Goal: Task Accomplishment & Management: Use online tool/utility

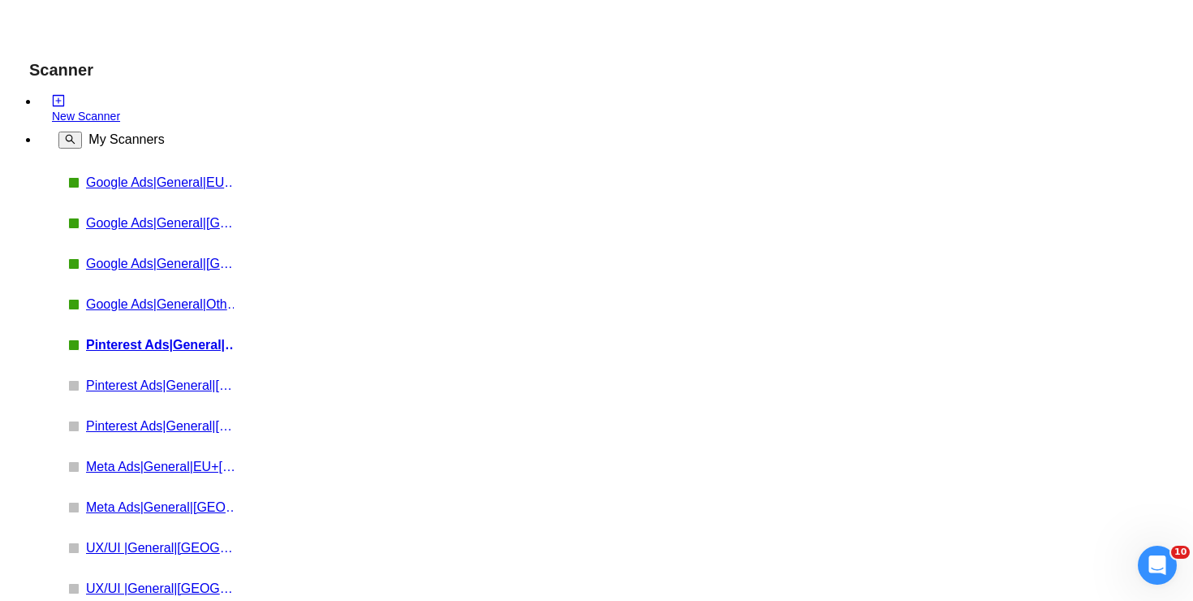
click at [91, 500] on link "Meta Ads|General|[GEOGRAPHIC_DATA]|" at bounding box center [163, 507] width 154 height 15
radio input "false"
radio input "true"
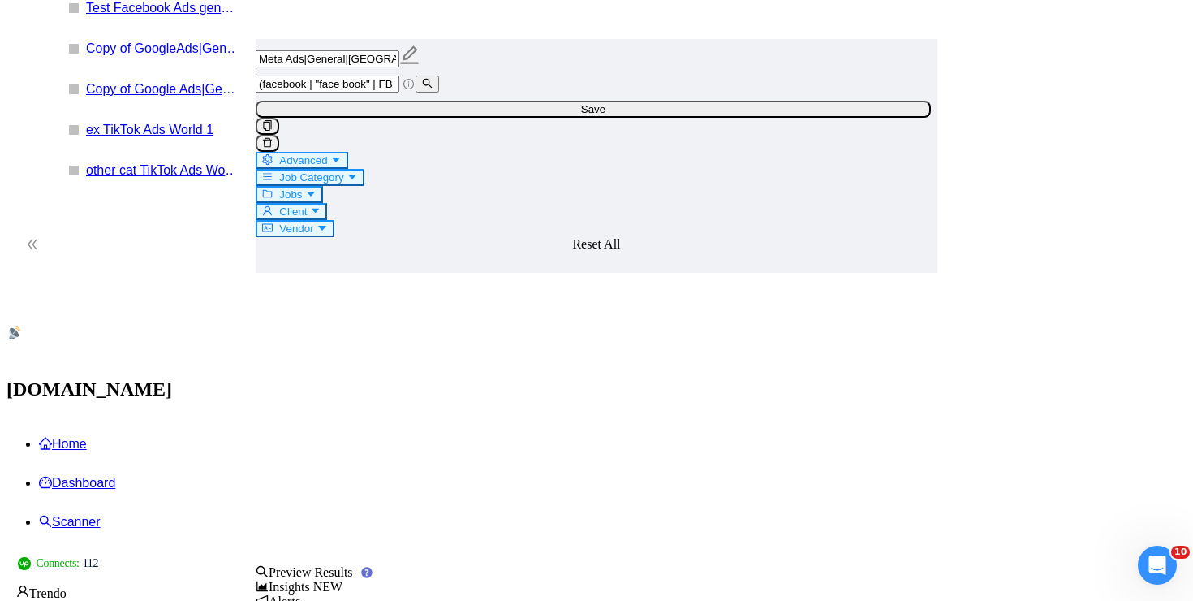
scroll to position [1520, 0]
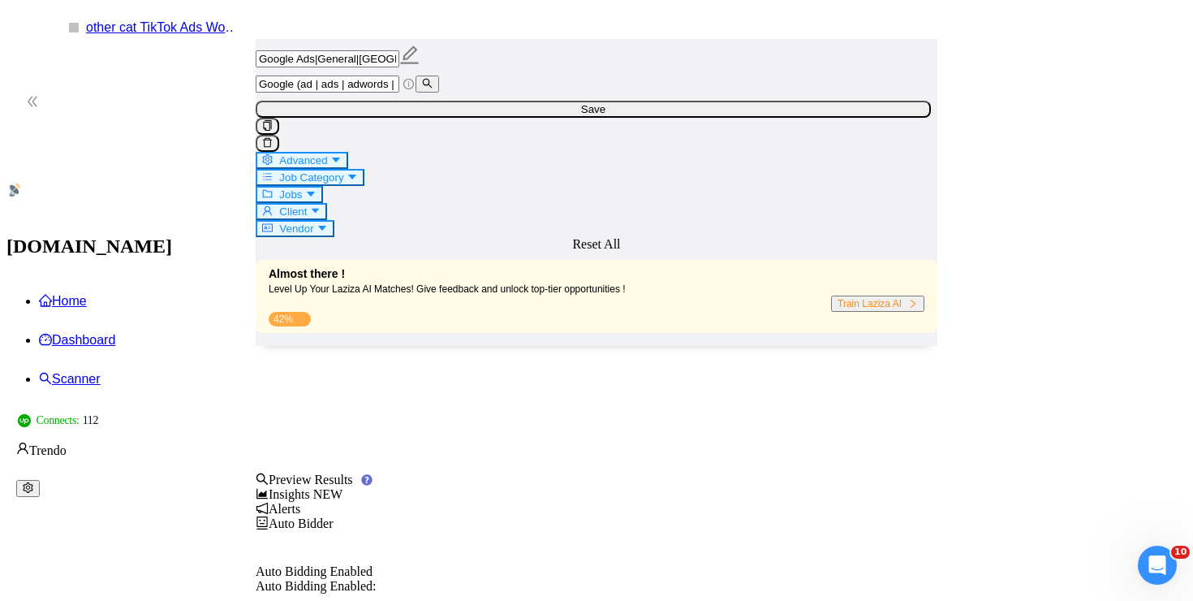
scroll to position [1482, 0]
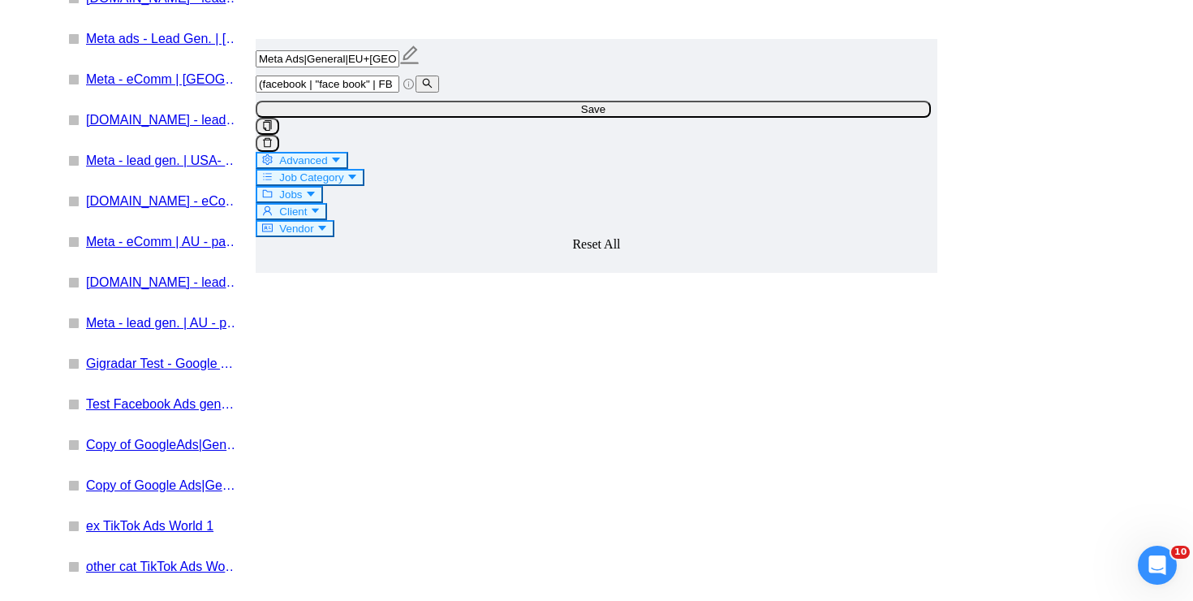
scroll to position [994, 0]
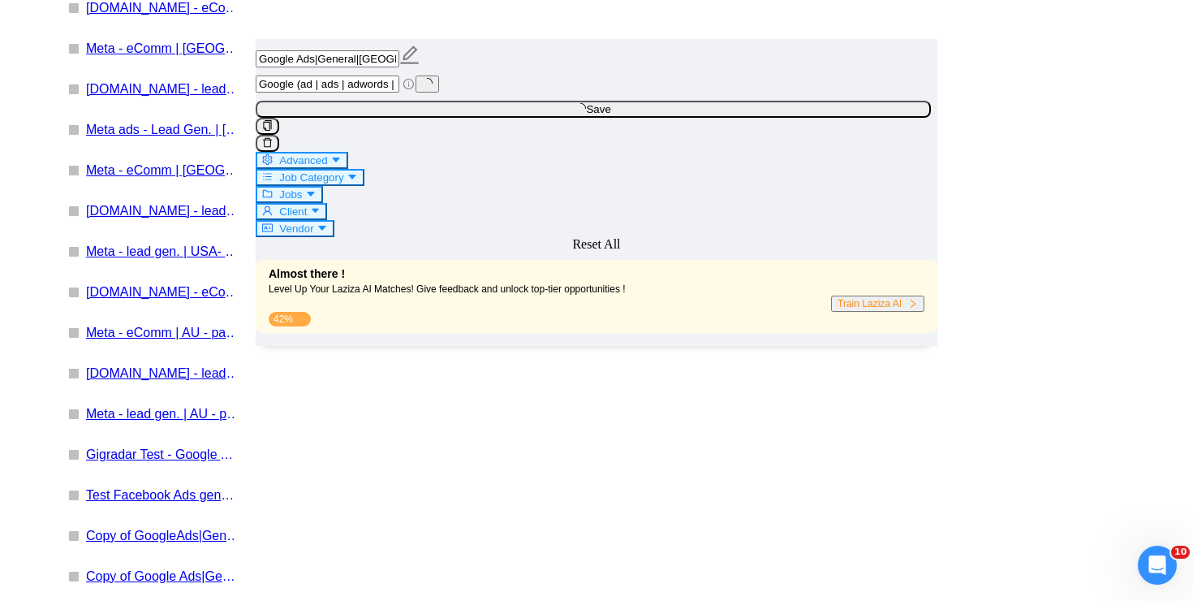
scroll to position [910, 0]
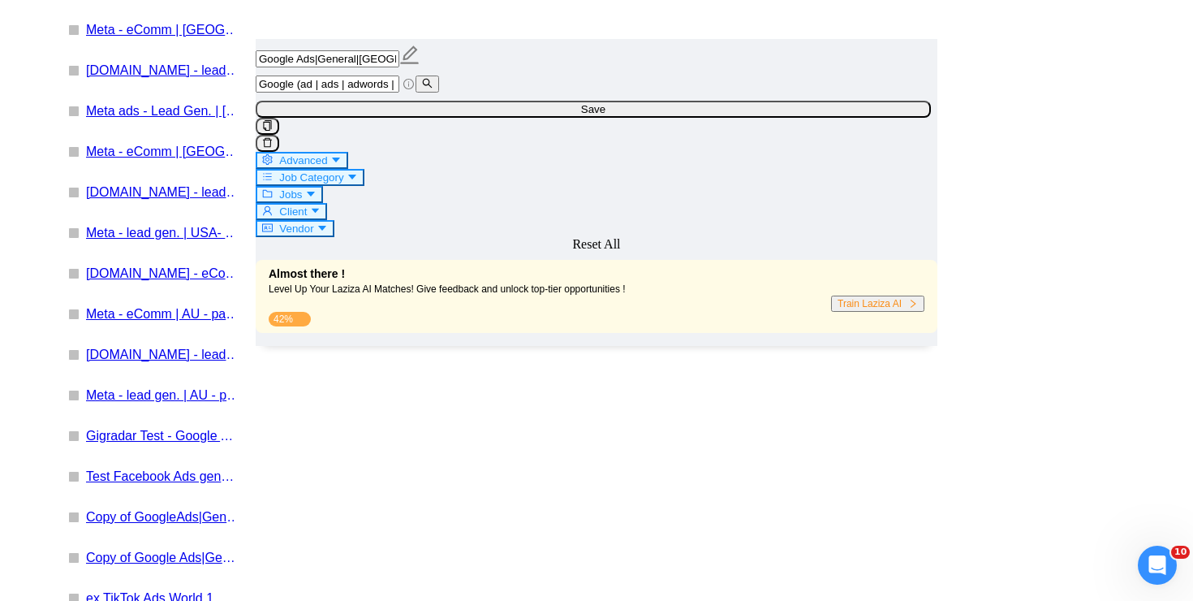
scroll to position [923, 0]
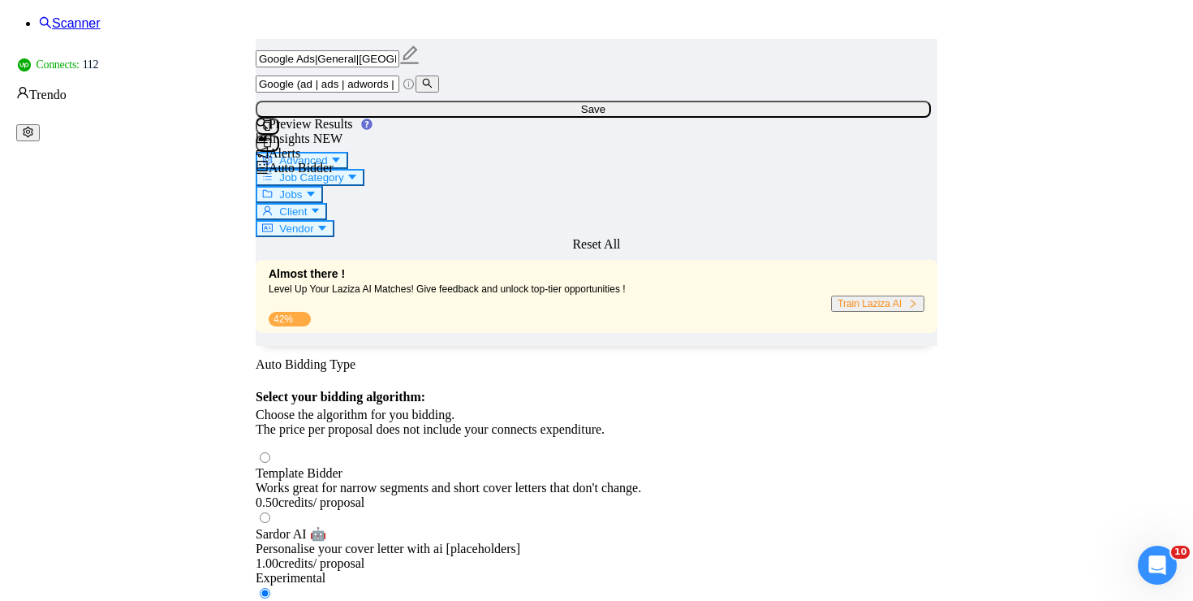
scroll to position [0, 0]
type textarea "[Localized greeting], [Client Name] Your case looks super easy. Funny enough, w…"
click at [606, 107] on span "Save" at bounding box center [593, 109] width 24 height 12
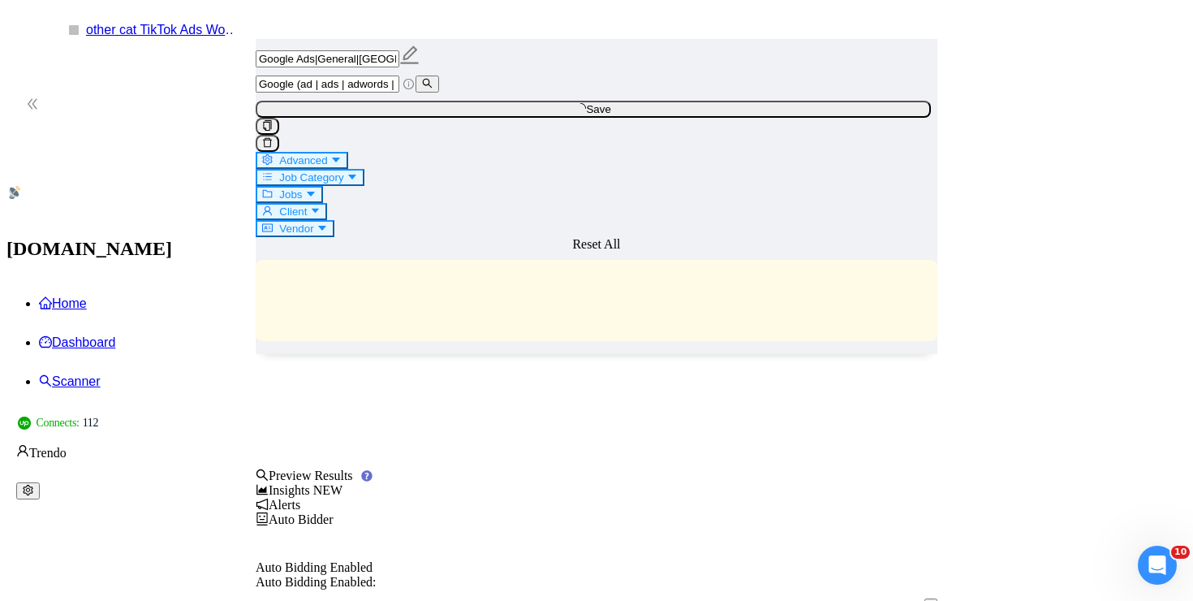
scroll to position [1515, 0]
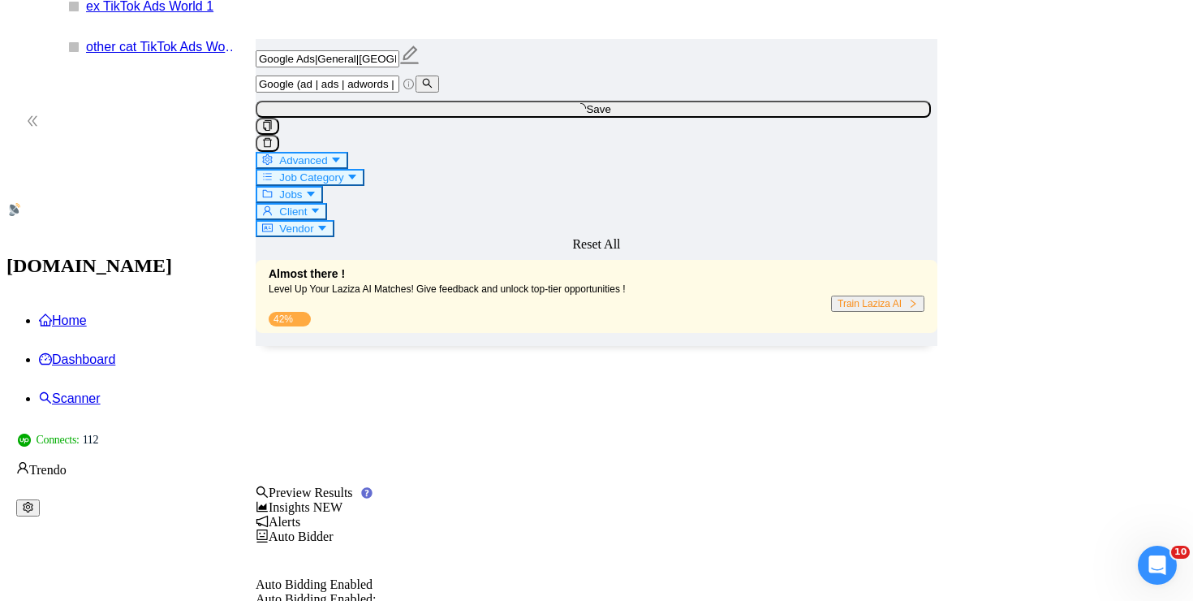
checkbox input "true"
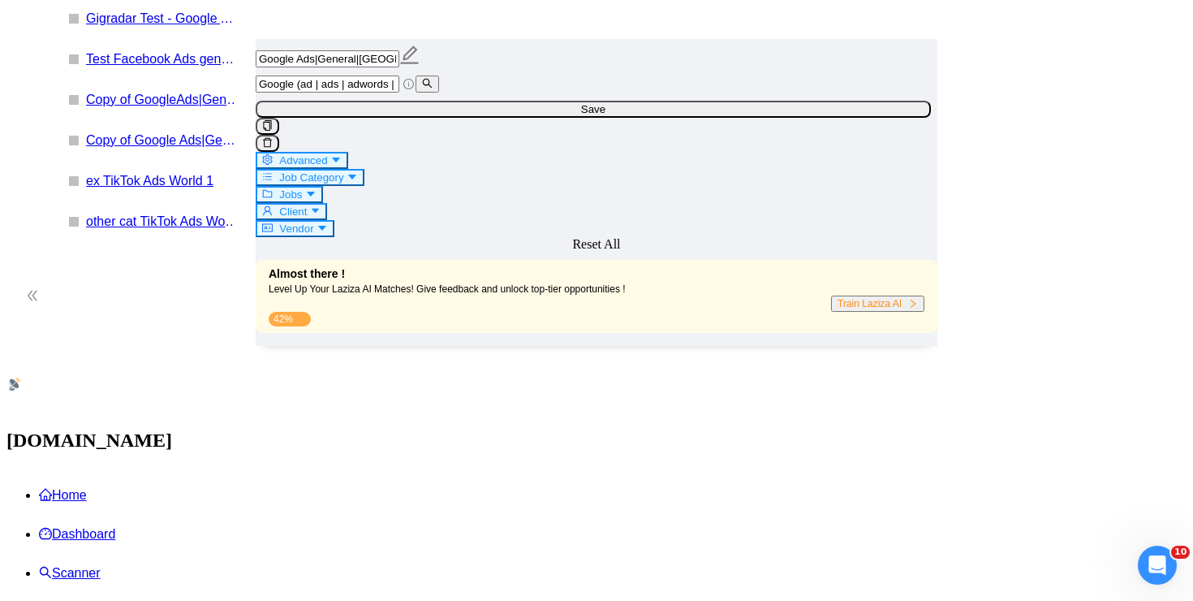
scroll to position [1495, 0]
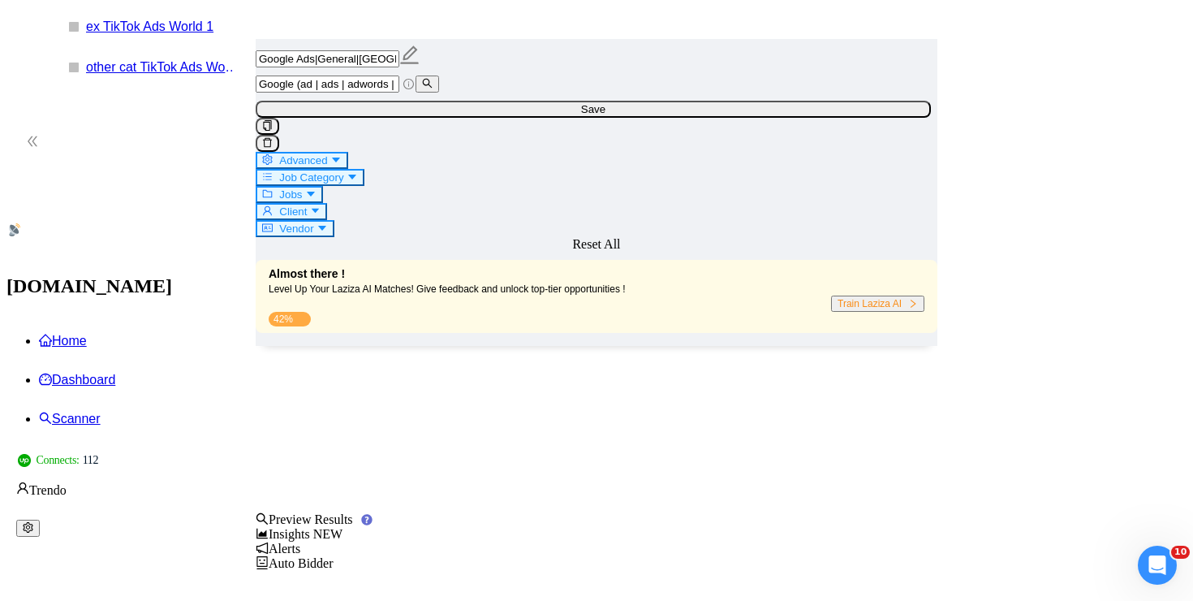
click at [908, 118] on button "Save" at bounding box center [593, 109] width 675 height 17
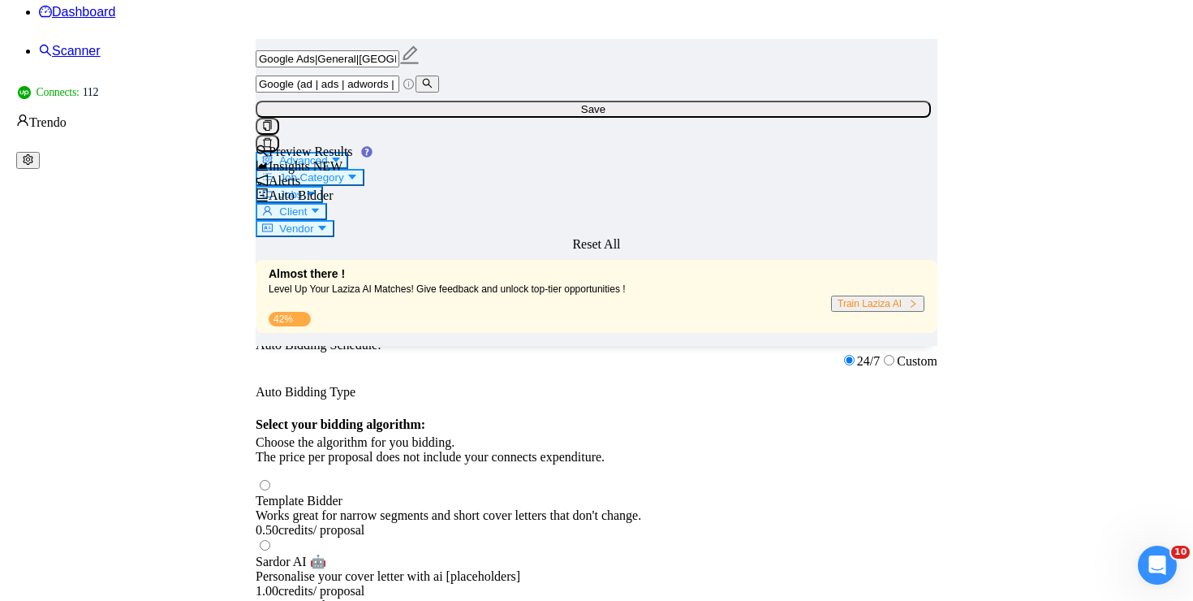
scroll to position [0, 0]
